Goal: Understand process/instructions: Learn how to perform a task or action

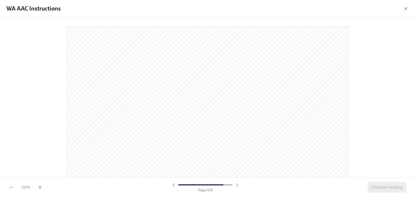
scroll to position [1481, 0]
click at [22, 13] on div "WA AAC Instructions 170 % Page 5 / 6 Finished reading" at bounding box center [207, 98] width 415 height 197
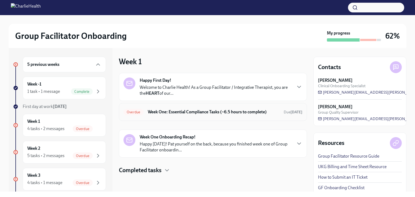
click at [221, 111] on h6 "Week One: Essential Compliance Tasks (~6.5 hours to complete)" at bounding box center [214, 112] width 132 height 6
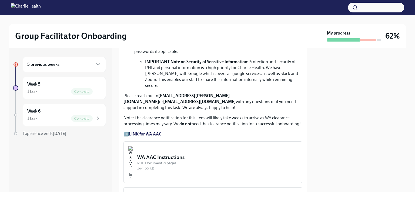
scroll to position [427, 0]
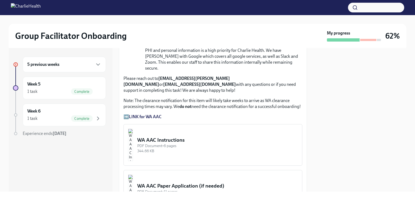
click at [155, 114] on strong "LINK for WA AAC" at bounding box center [145, 116] width 33 height 5
click at [186, 137] on div "WA AAC Instructions" at bounding box center [217, 140] width 161 height 7
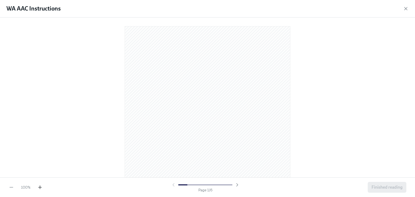
click at [39, 189] on icon "button" at bounding box center [39, 187] width 5 height 5
